Goal: Task Accomplishment & Management: Use online tool/utility

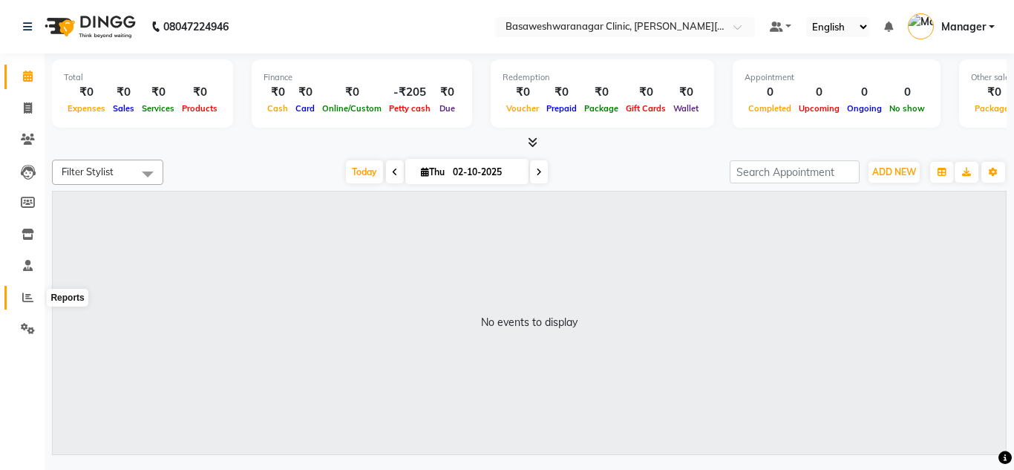
drag, startPoint x: 0, startPoint y: 0, endPoint x: 26, endPoint y: 293, distance: 294.4
click at [26, 293] on icon at bounding box center [27, 297] width 11 height 11
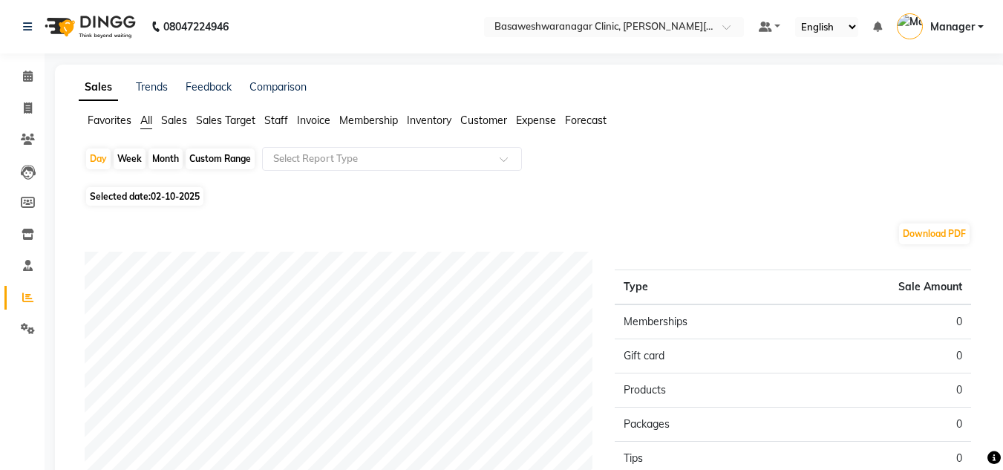
click at [281, 124] on span "Staff" at bounding box center [276, 120] width 24 height 13
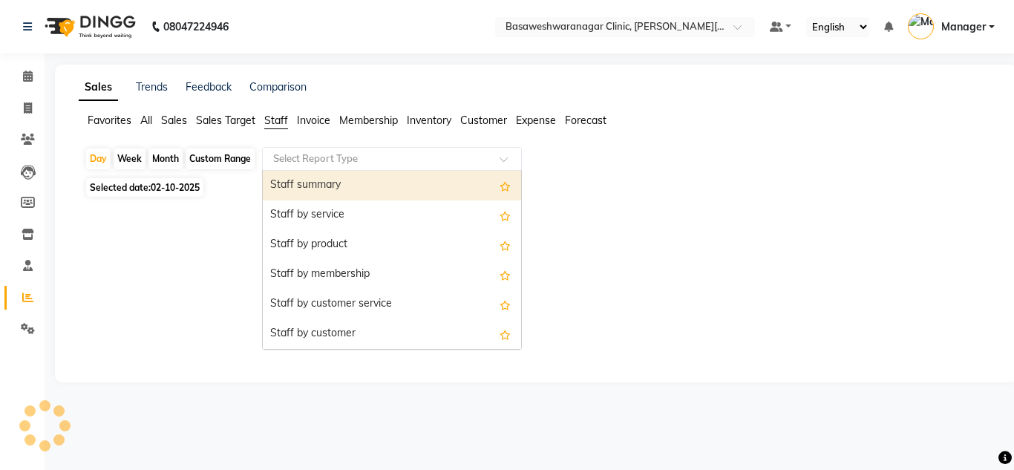
click at [325, 156] on input "text" at bounding box center [377, 158] width 214 height 15
click at [326, 174] on div "Staff summary" at bounding box center [392, 186] width 258 height 30
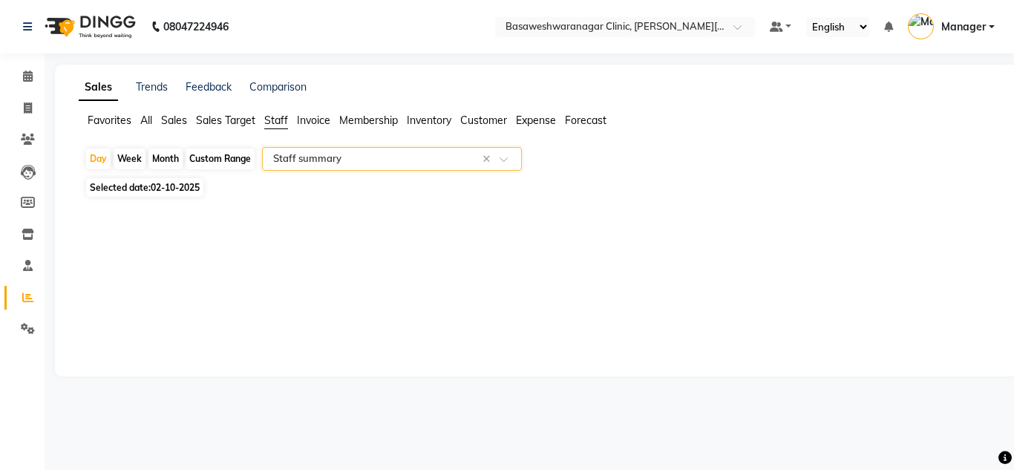
click at [181, 181] on span "Selected date: [DATE]" at bounding box center [144, 187] width 117 height 19
select select "10"
select select "2025"
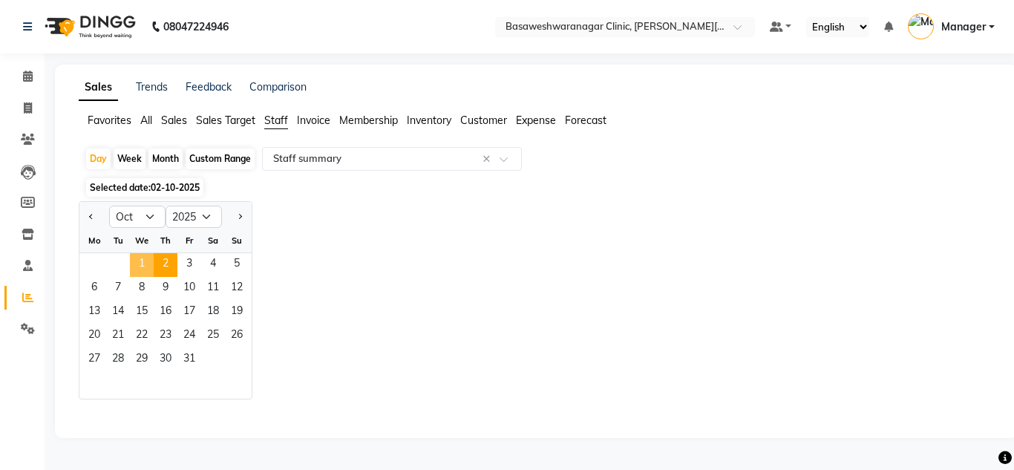
click at [146, 268] on span "1" at bounding box center [142, 265] width 24 height 24
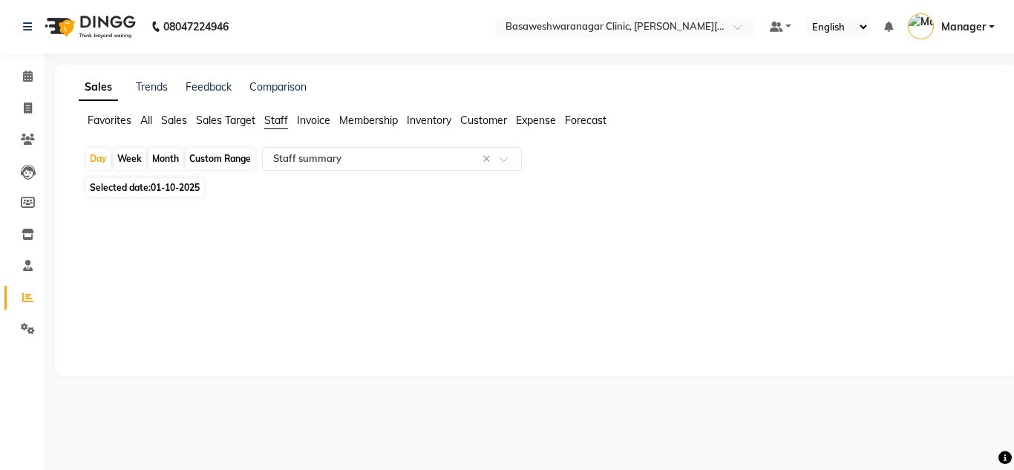
click at [190, 180] on span "Selected date: [DATE]" at bounding box center [144, 187] width 117 height 19
select select "10"
select select "2025"
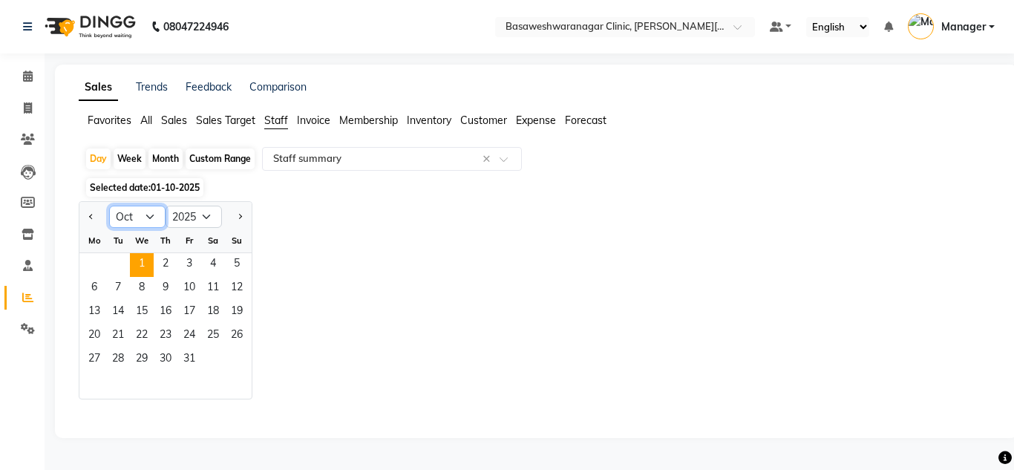
click at [146, 220] on select "Jan Feb Mar Apr May Jun [DATE] Aug Sep Oct Nov Dec" at bounding box center [137, 217] width 56 height 22
select select "9"
click at [109, 206] on select "Jan Feb Mar Apr May Jun [DATE] Aug Sep Oct Nov Dec" at bounding box center [137, 217] width 56 height 22
click at [122, 359] on span "30" at bounding box center [118, 360] width 24 height 24
select select "full_report"
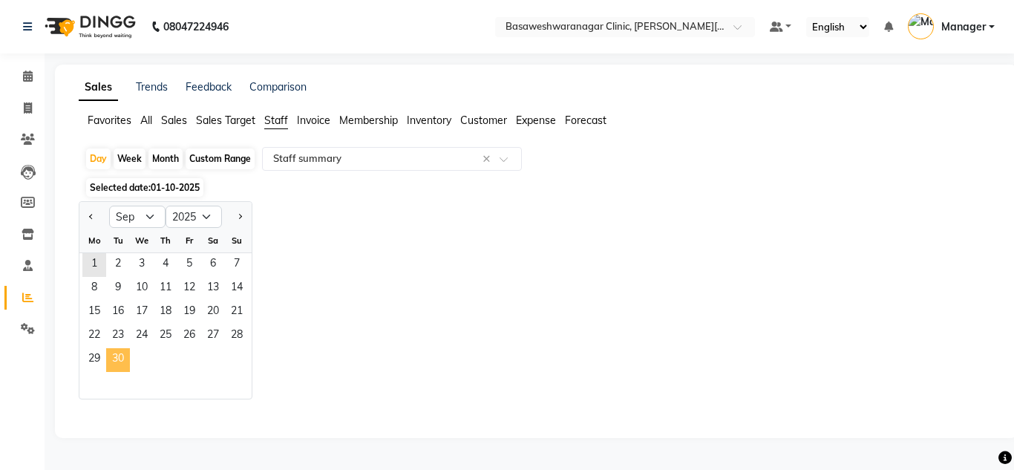
select select "csv"
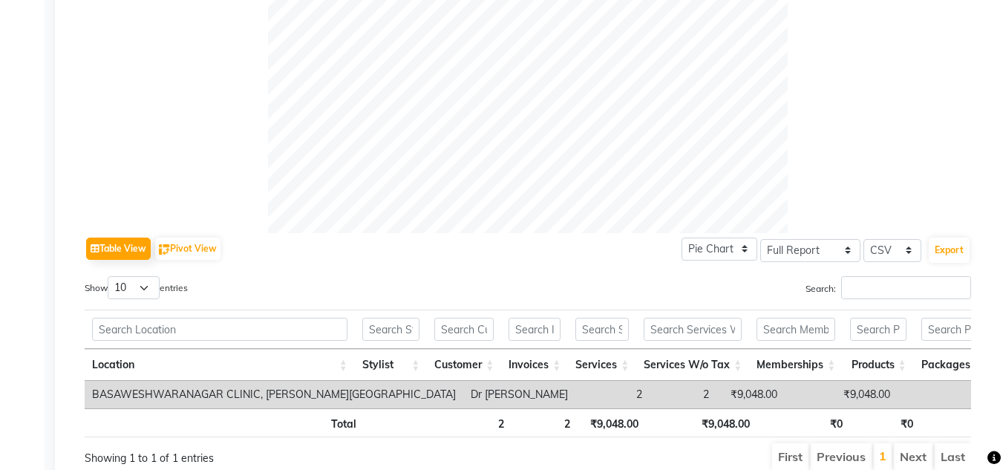
scroll to position [590, 0]
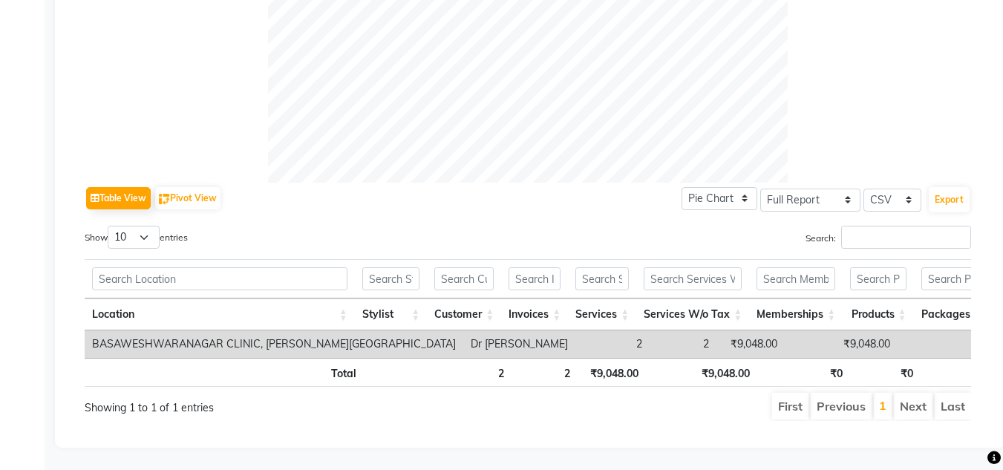
click at [535, 428] on div "Table View Pivot View Pie Chart Bar Chart Select Full Report Filtered Report Se…" at bounding box center [528, 33] width 910 height 800
click at [716, 330] on td "₹9,048.00" at bounding box center [750, 343] width 68 height 27
copy td "9,048.00"
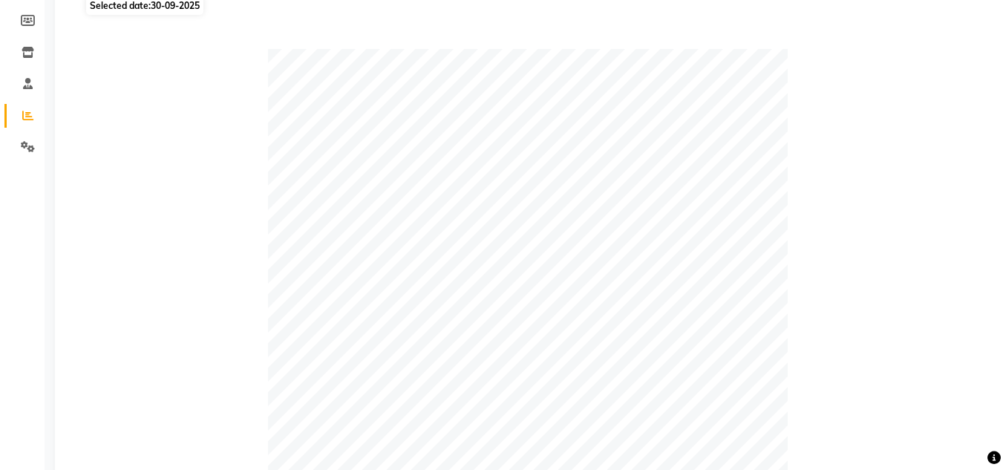
scroll to position [0, 0]
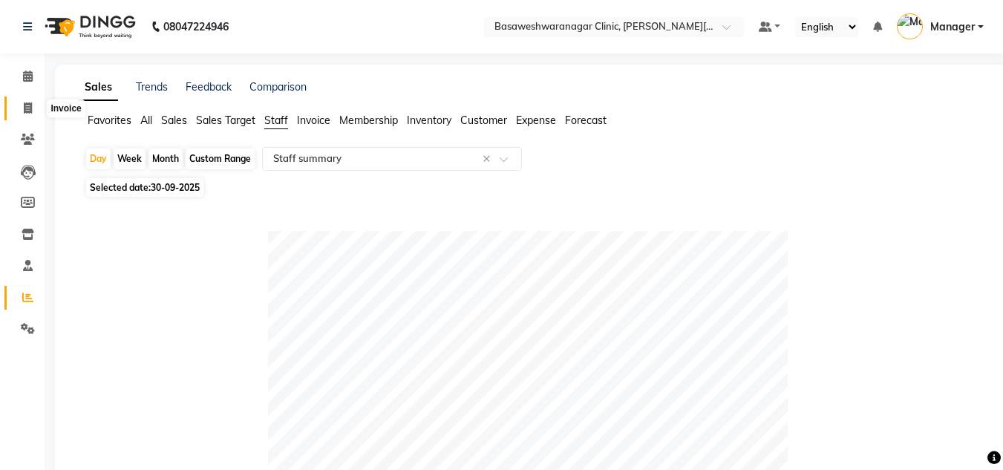
click at [33, 105] on span at bounding box center [28, 108] width 26 height 17
select select "service"
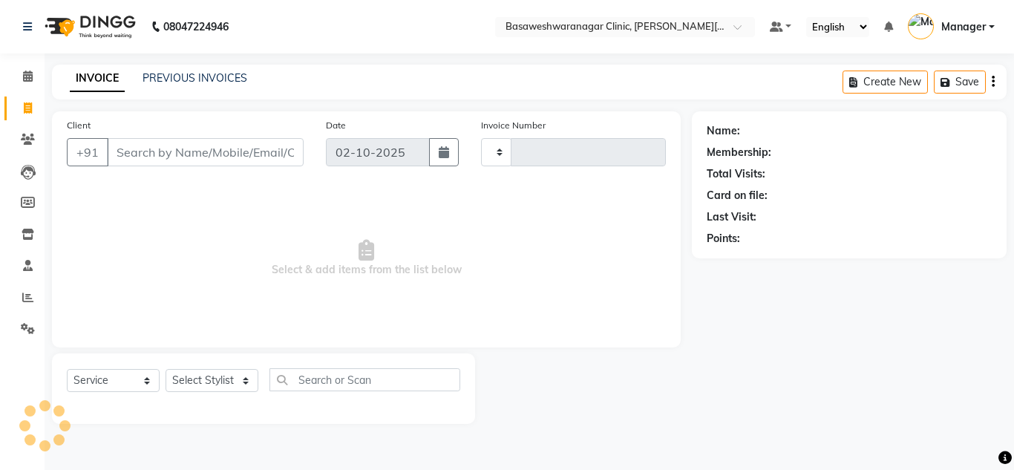
type input "0785"
select select "7441"
click at [222, 81] on link "PREVIOUS INVOICES" at bounding box center [195, 77] width 105 height 13
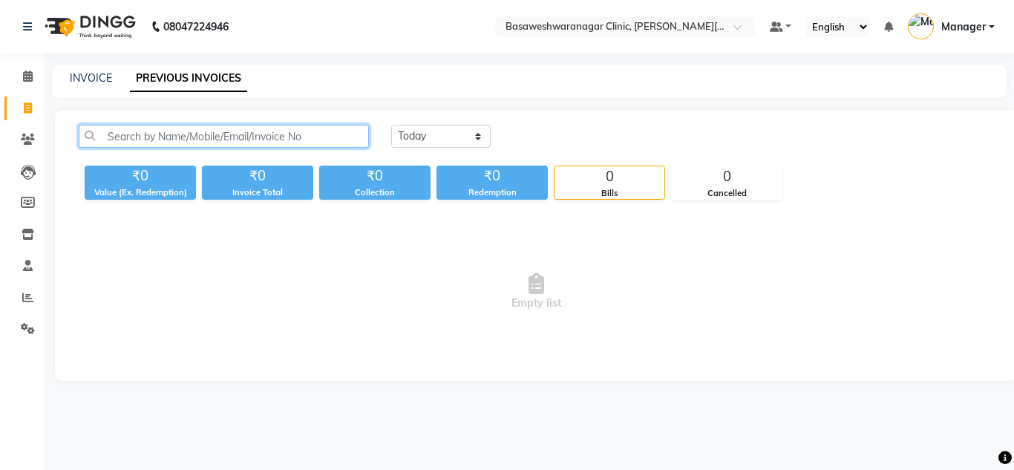
click at [189, 134] on input "text" at bounding box center [224, 136] width 290 height 23
type input "B"
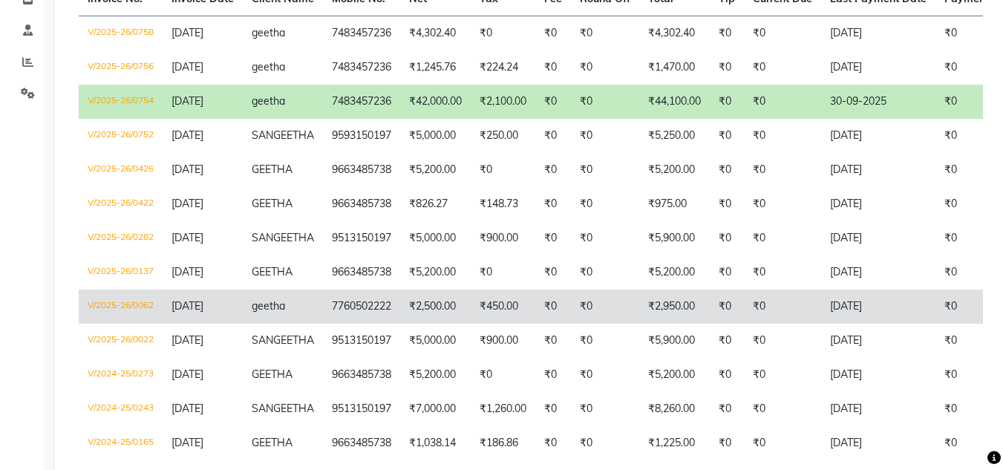
scroll to position [218, 0]
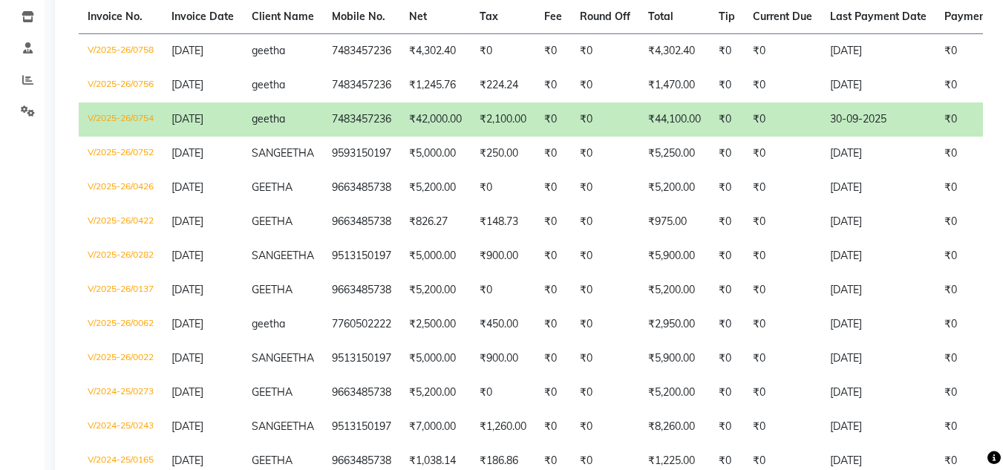
type input "GEETHA"
click at [422, 129] on td "₹42,000.00" at bounding box center [435, 119] width 71 height 34
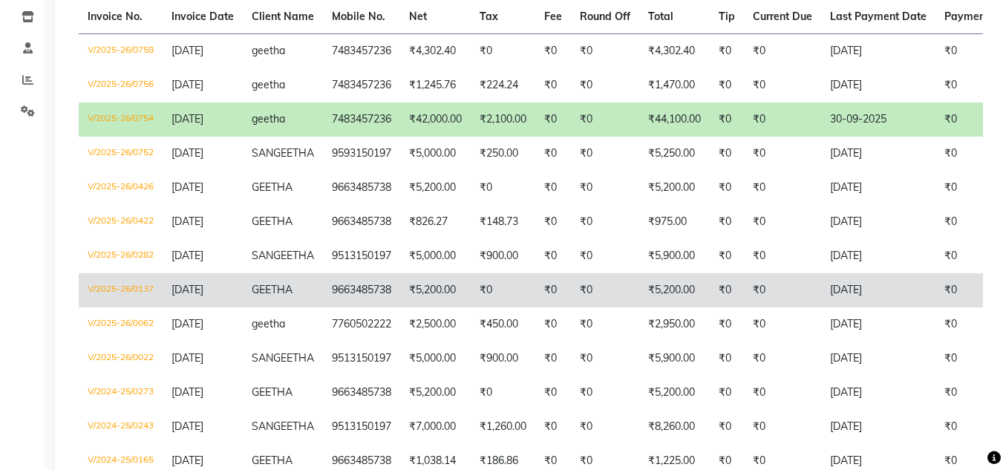
scroll to position [0, 0]
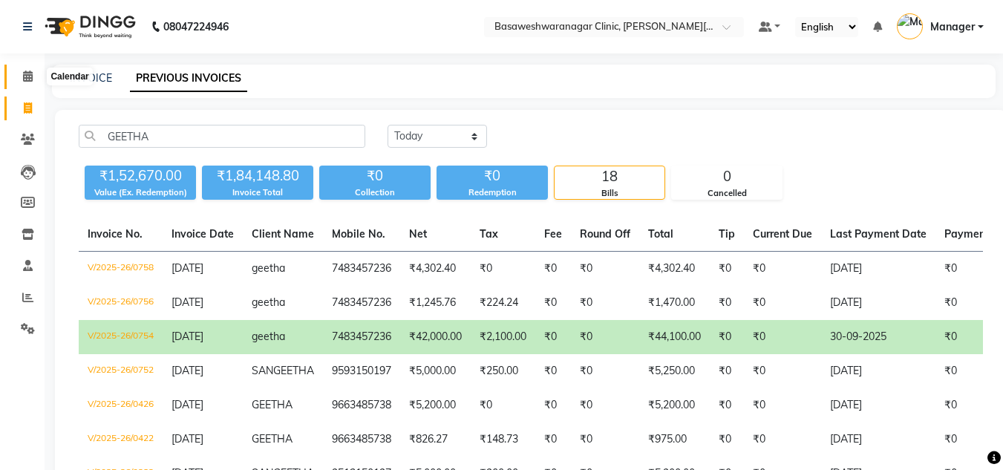
click at [29, 77] on icon at bounding box center [28, 76] width 10 height 11
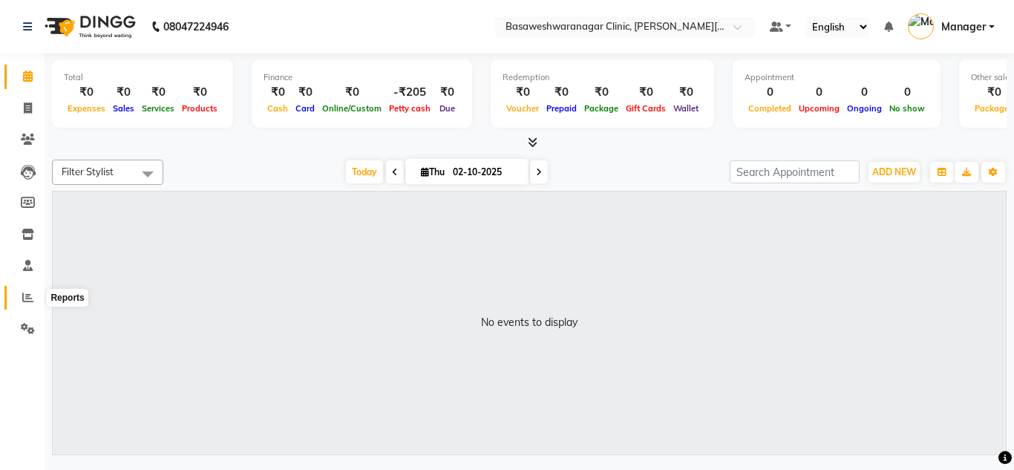
click at [24, 298] on icon at bounding box center [27, 297] width 11 height 11
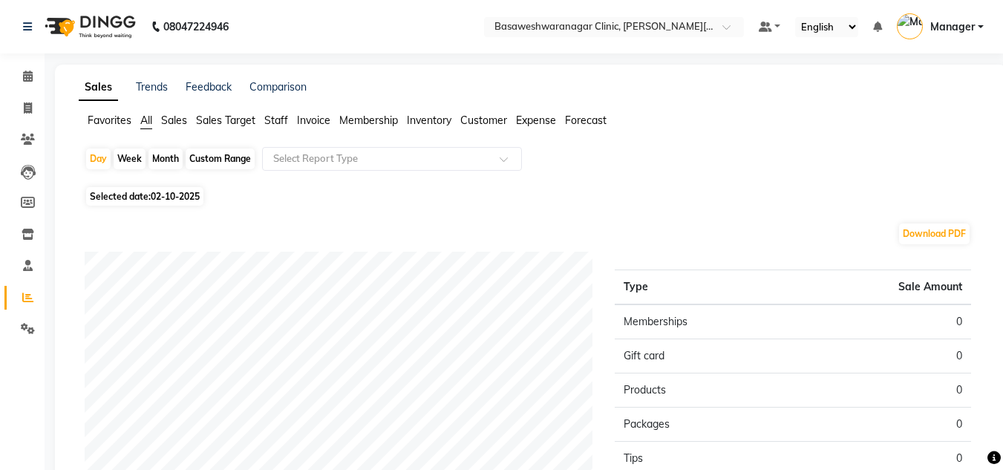
click at [224, 150] on div "Custom Range" at bounding box center [220, 158] width 69 height 21
select select "10"
select select "2025"
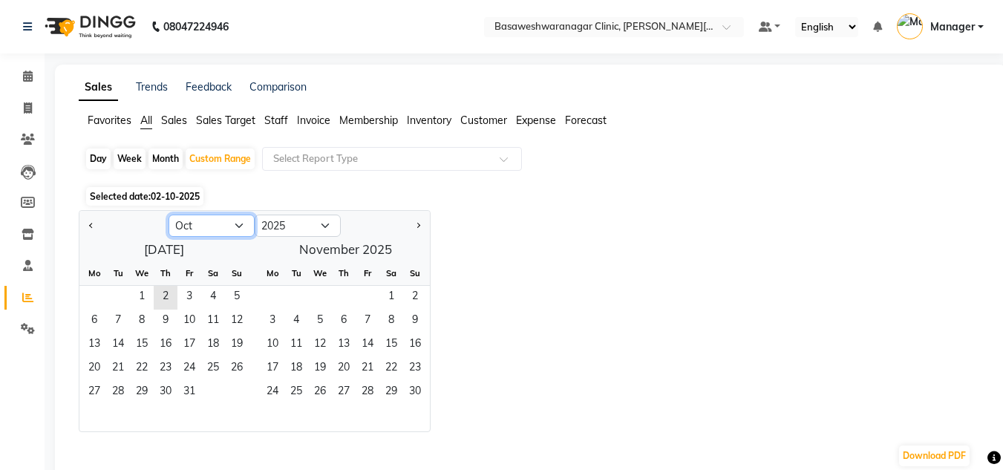
click at [206, 226] on select "Jan Feb Mar Apr May Jun [DATE] Aug Sep Oct Nov Dec" at bounding box center [212, 226] width 86 height 22
select select "9"
click at [169, 215] on select "Jan Feb Mar Apr May Jun [DATE] Aug Sep Oct Nov Dec" at bounding box center [212, 226] width 86 height 22
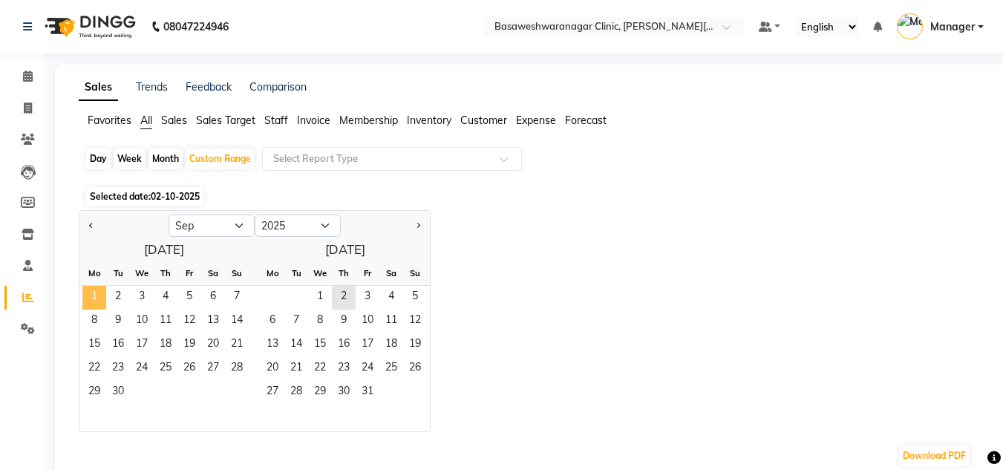
click at [85, 287] on span "1" at bounding box center [94, 298] width 24 height 24
click at [121, 385] on span "30" at bounding box center [118, 393] width 24 height 24
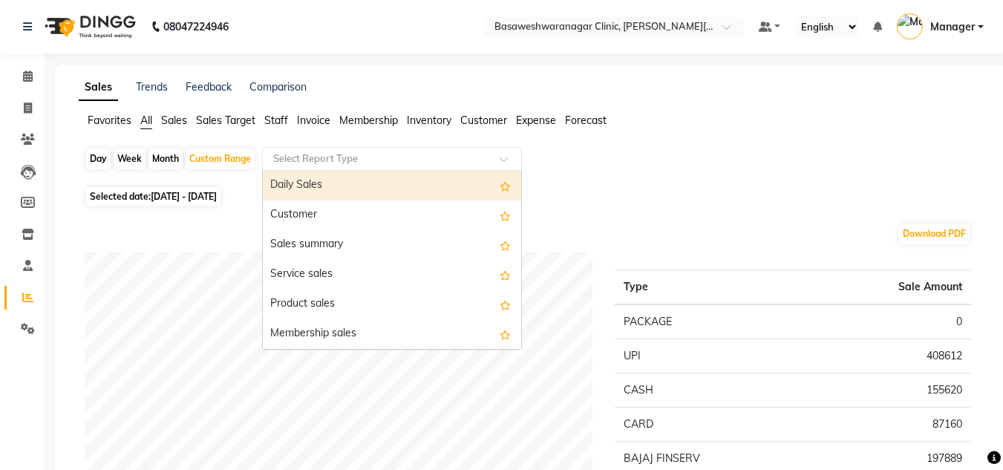
click at [344, 158] on input "text" at bounding box center [377, 158] width 214 height 15
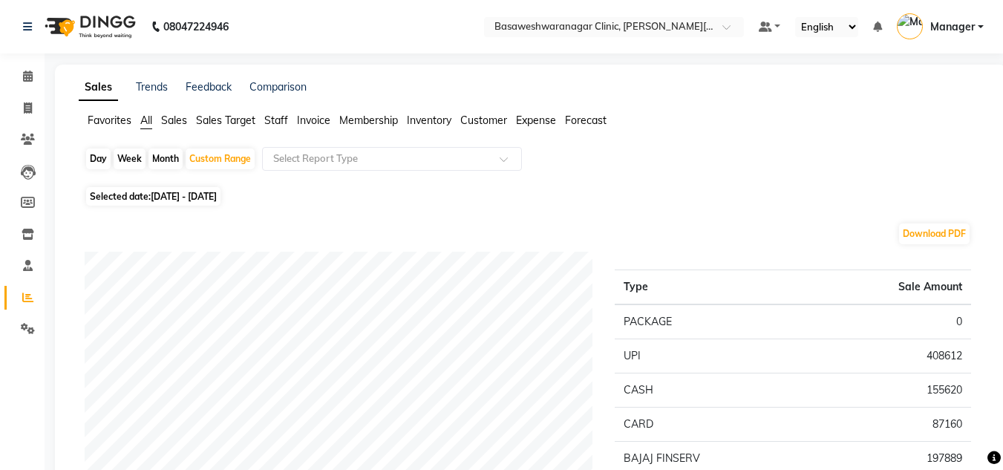
click at [272, 121] on span "Staff" at bounding box center [276, 120] width 24 height 13
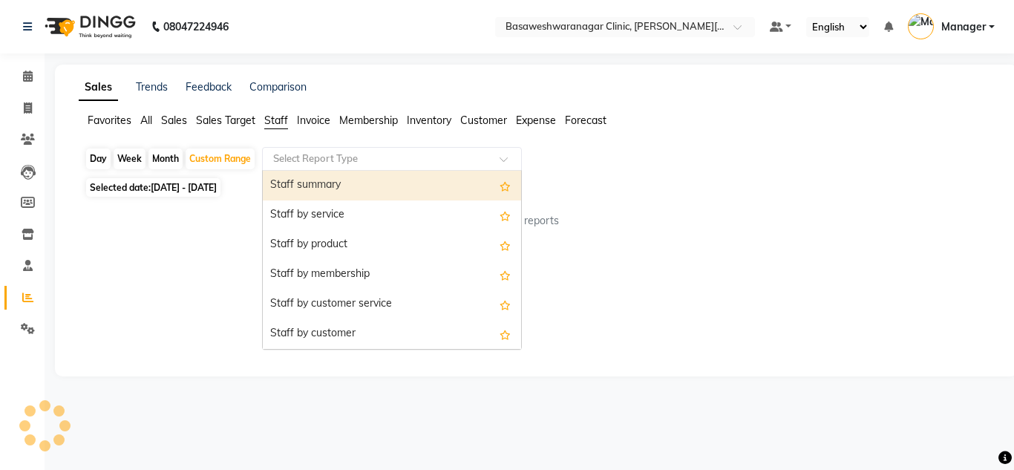
click at [332, 151] on div "Select Report Type" at bounding box center [392, 159] width 260 height 24
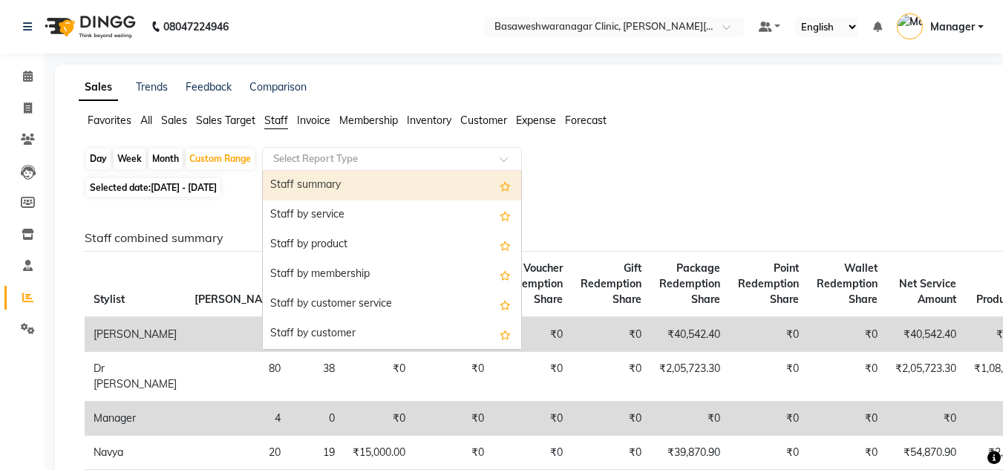
click at [329, 190] on div "Staff summary" at bounding box center [392, 186] width 258 height 30
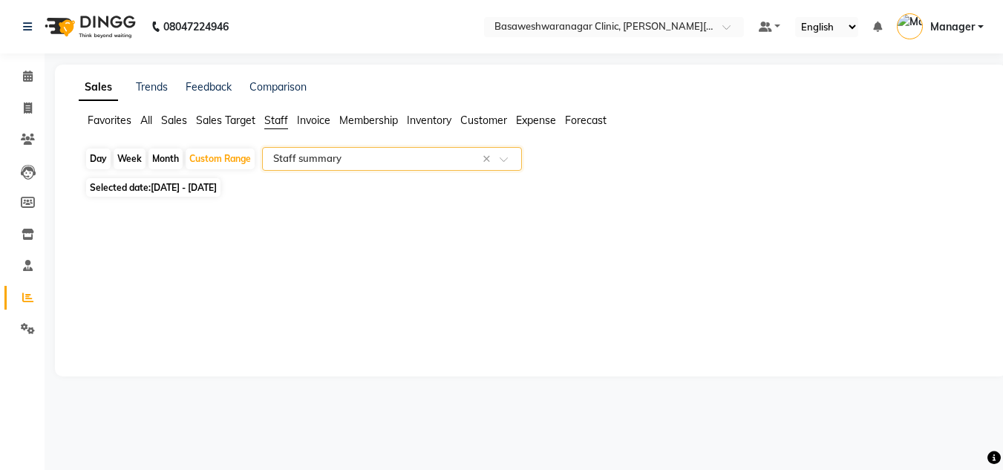
select select "full_report"
select select "csv"
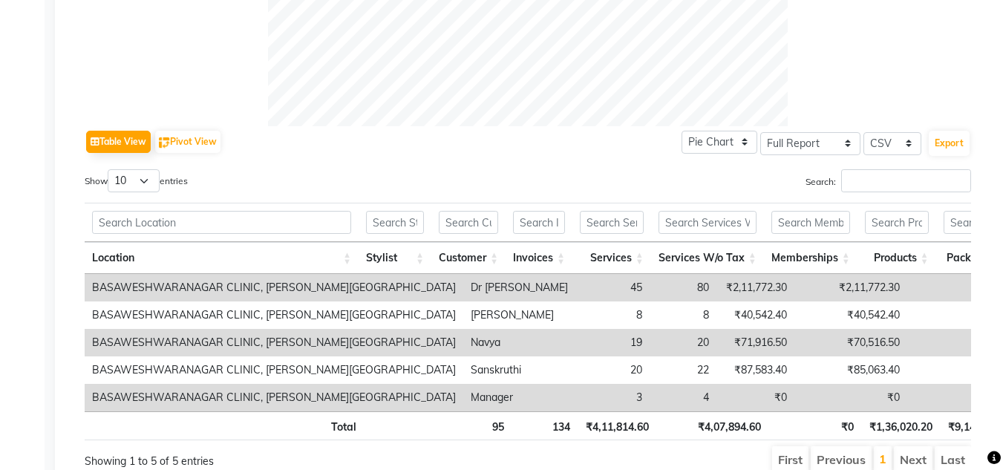
scroll to position [700, 0]
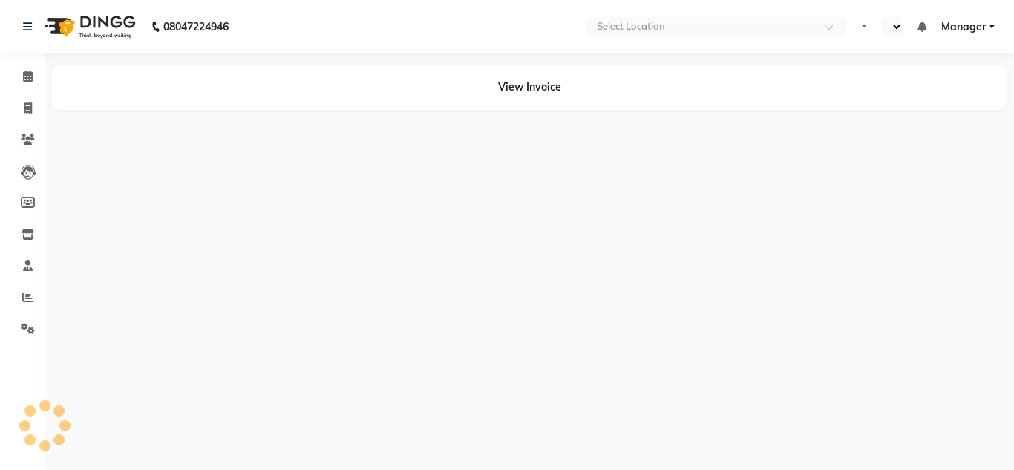
select select "en"
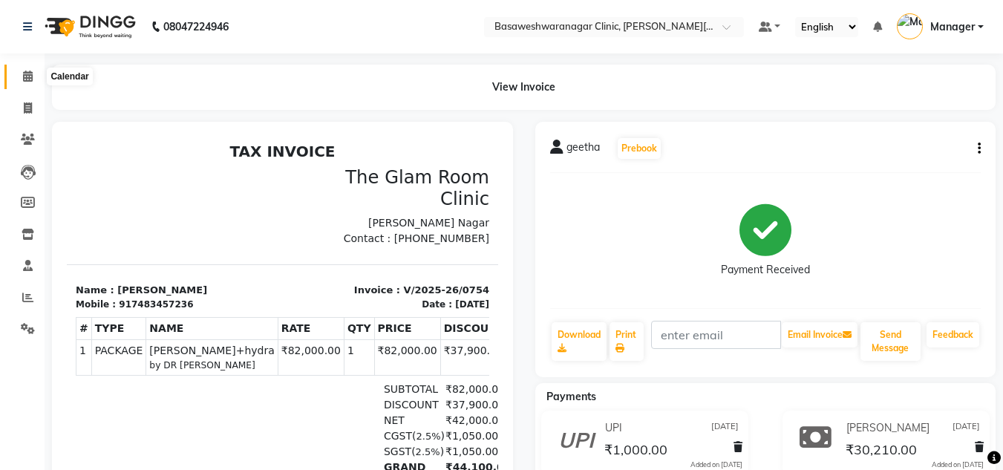
click at [20, 80] on span at bounding box center [28, 76] width 26 height 17
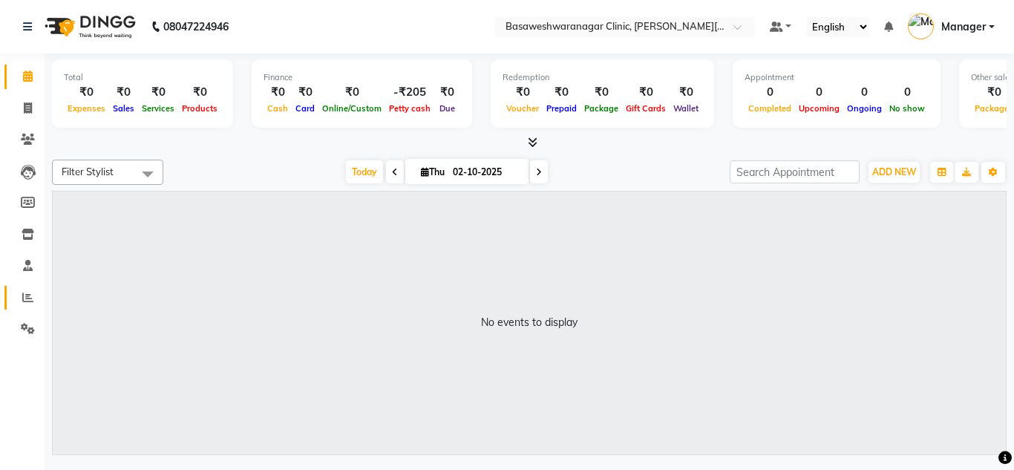
click at [28, 288] on link "Reports" at bounding box center [22, 298] width 36 height 24
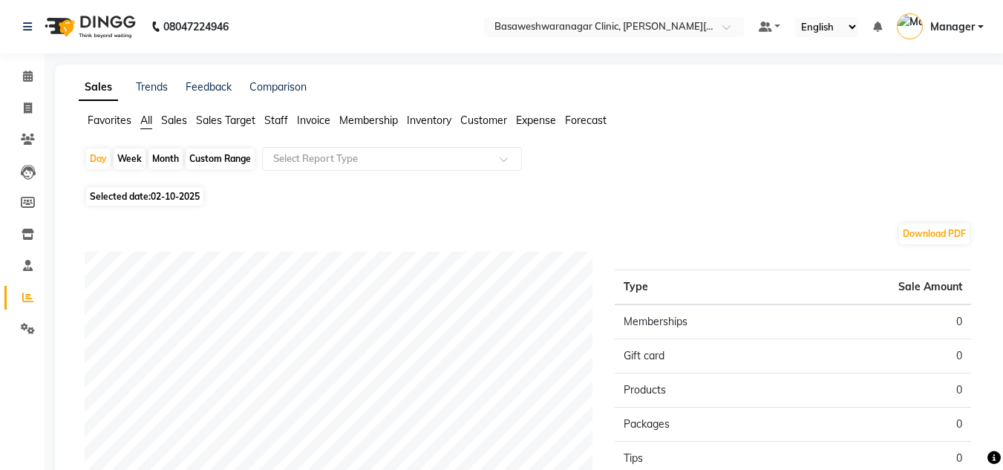
click at [281, 120] on span "Staff" at bounding box center [276, 120] width 24 height 13
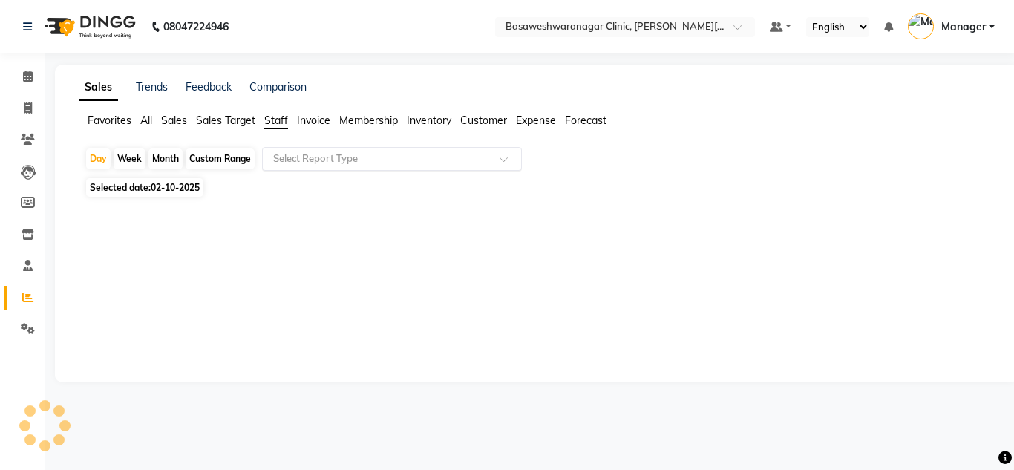
click at [352, 157] on input "text" at bounding box center [377, 158] width 214 height 15
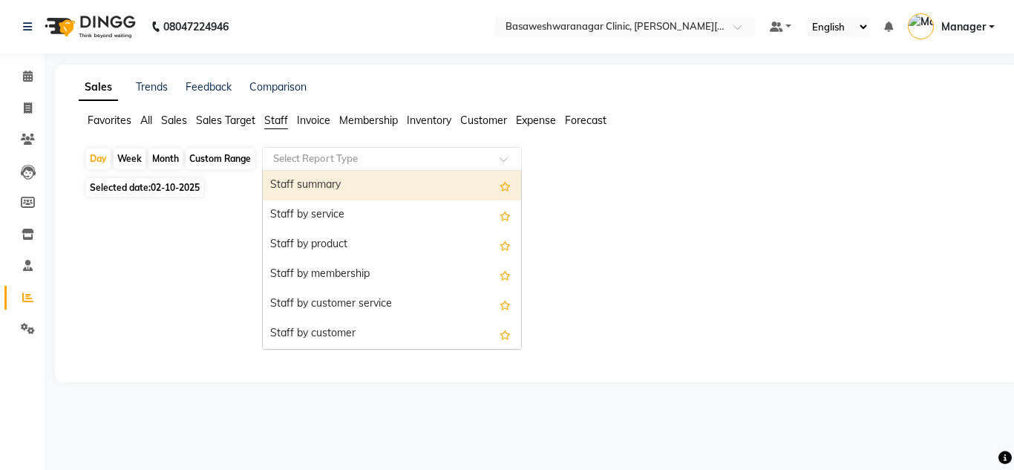
click at [339, 185] on div "Staff summary" at bounding box center [392, 186] width 258 height 30
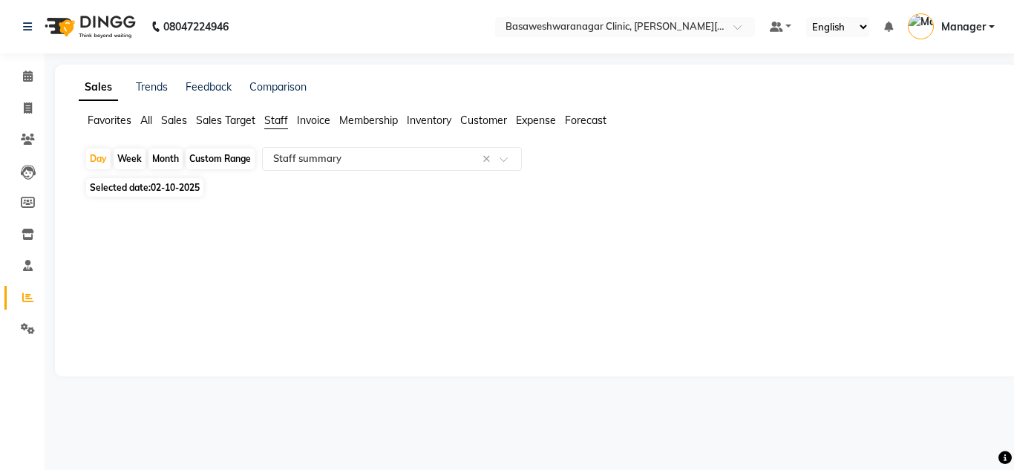
click at [186, 191] on span "02-10-2025" at bounding box center [175, 187] width 49 height 11
select select "10"
select select "2025"
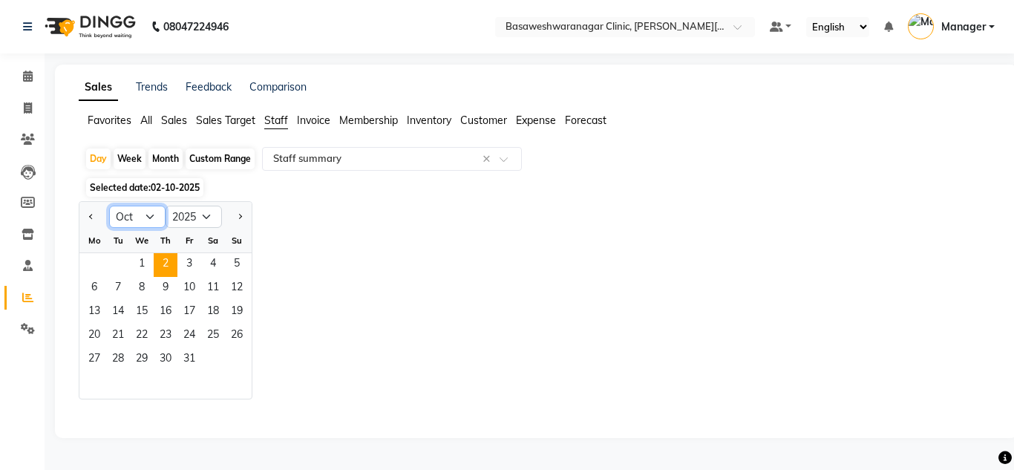
click at [141, 220] on select "Jan Feb Mar Apr May Jun [DATE] Aug Sep Oct Nov Dec" at bounding box center [137, 217] width 56 height 22
select select "9"
click at [109, 206] on select "Jan Feb Mar Apr May Jun [DATE] Aug Sep Oct Nov Dec" at bounding box center [137, 217] width 56 height 22
click at [124, 356] on span "30" at bounding box center [118, 360] width 24 height 24
select select "full_report"
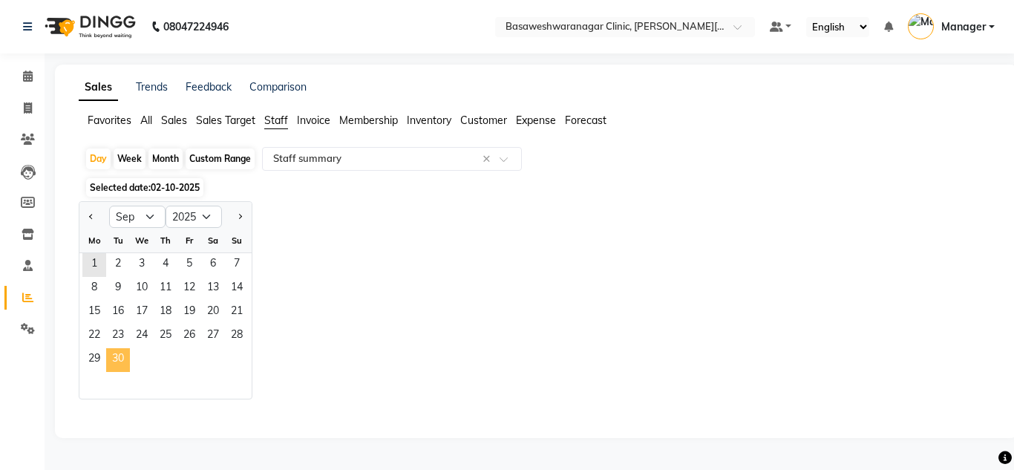
select select "csv"
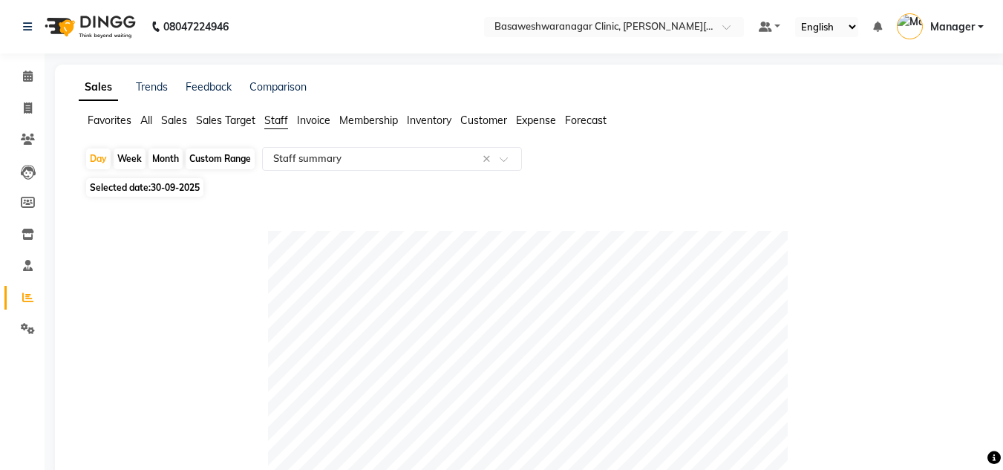
click at [171, 191] on span "30-09-2025" at bounding box center [175, 187] width 49 height 11
select select "9"
select select "2025"
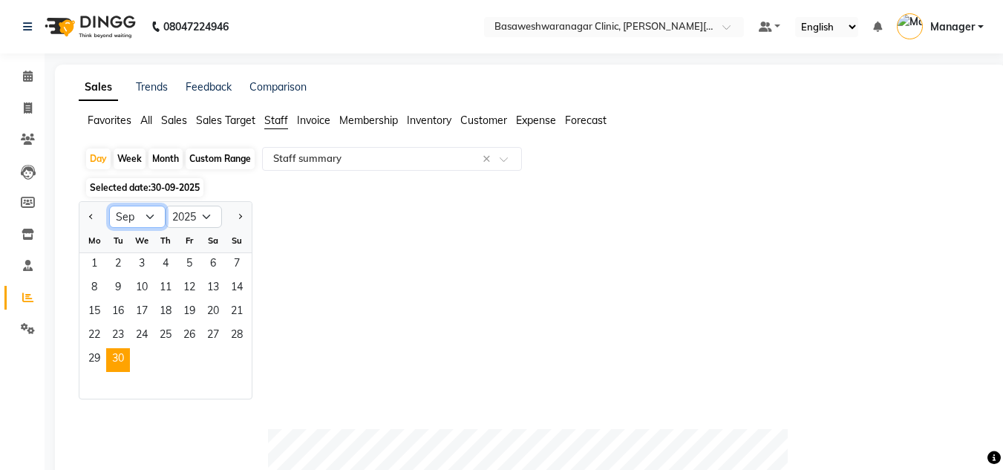
click at [153, 221] on select "Jan Feb Mar Apr May Jun [DATE] Aug Sep Oct Nov Dec" at bounding box center [137, 217] width 56 height 22
select select "10"
click at [109, 206] on select "Jan Feb Mar Apr May Jun [DATE] Aug Sep Oct Nov Dec" at bounding box center [137, 217] width 56 height 22
click at [140, 264] on span "1" at bounding box center [142, 265] width 24 height 24
